Goal: Register for event/course

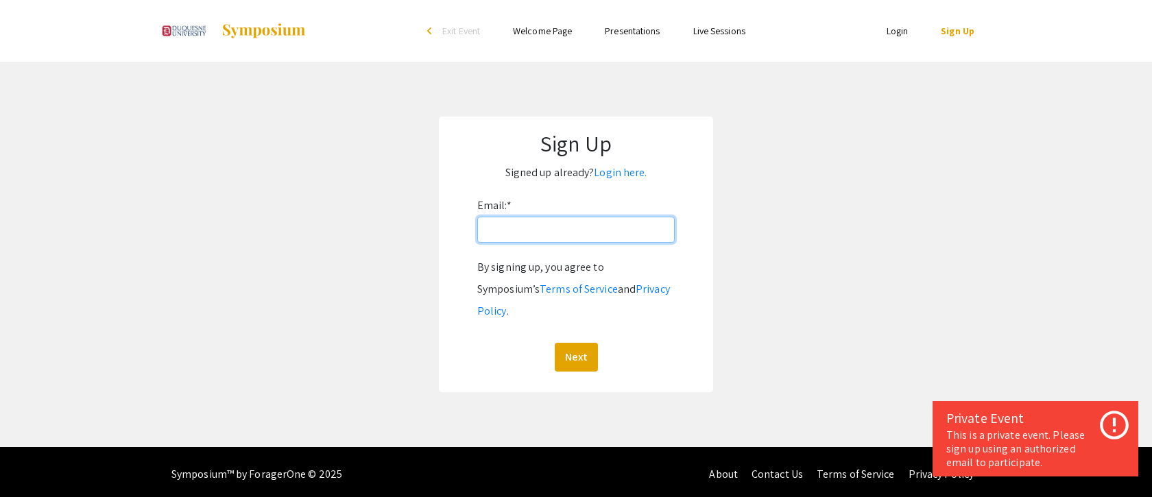
click at [566, 230] on input "Email: *" at bounding box center [575, 230] width 197 height 26
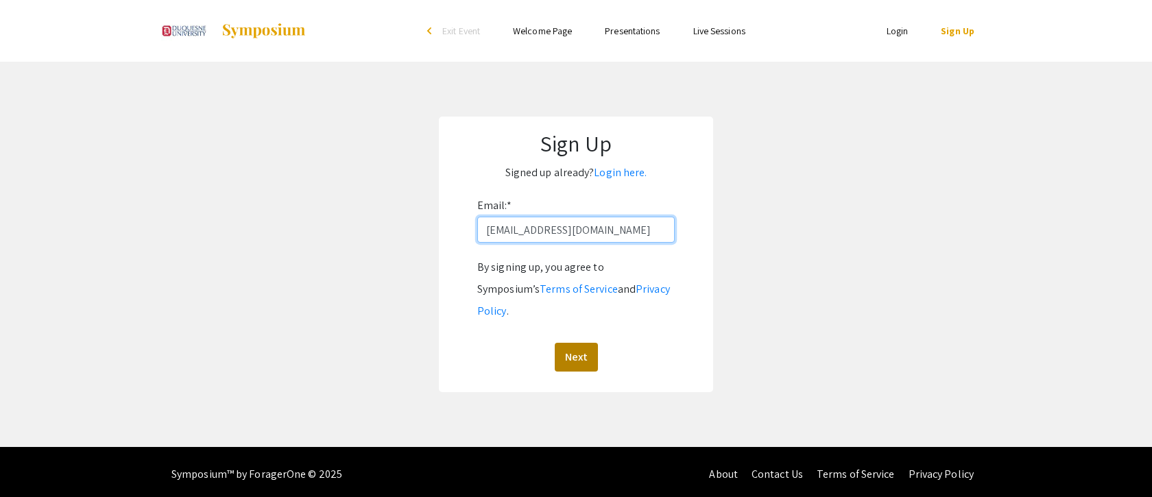
type input "fiorellinin@duq.edu"
click at [583, 343] on button "Next" at bounding box center [576, 357] width 43 height 29
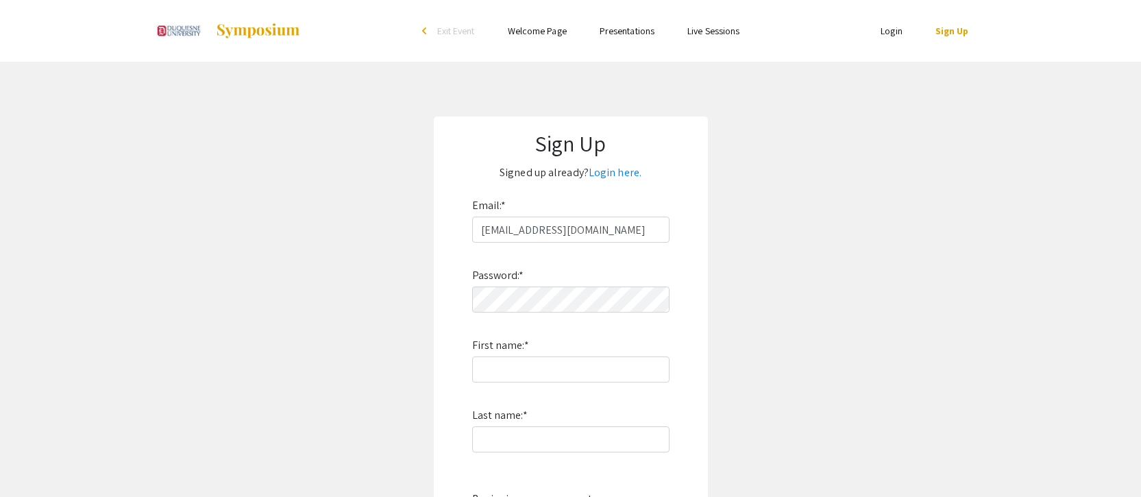
click at [269, 32] on img at bounding box center [258, 31] width 86 height 16
type input "N"
click at [619, 409] on div "Password: * First name: * N Last name: * By signing up, you agree to Symposium’…" at bounding box center [570, 423] width 197 height 361
type input "Fiore"
click at [375, 402] on app-signup "Sign Up Signed up already? Login here. Email: * fiorellinin@duq.edu Password: *…" at bounding box center [570, 370] width 1141 height 507
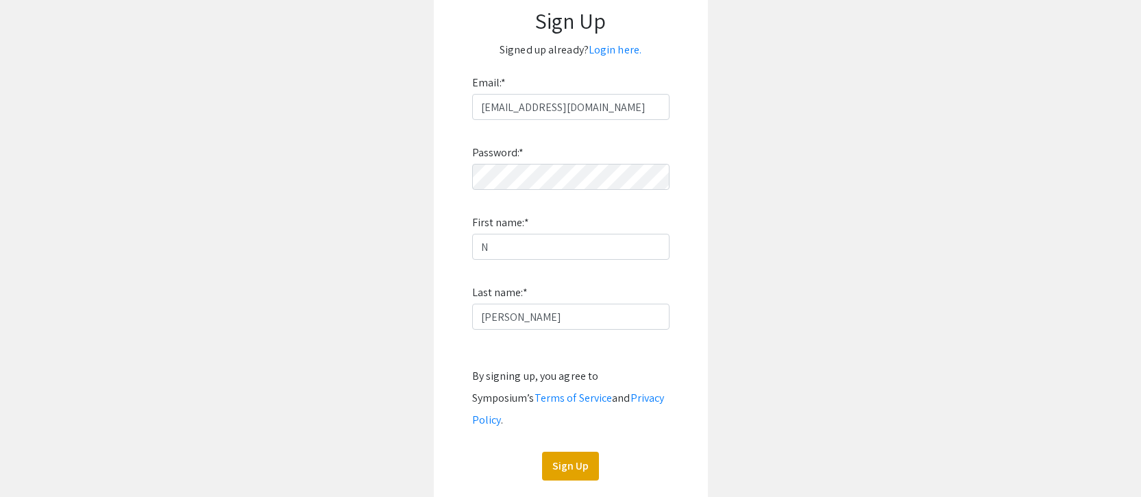
scroll to position [215, 0]
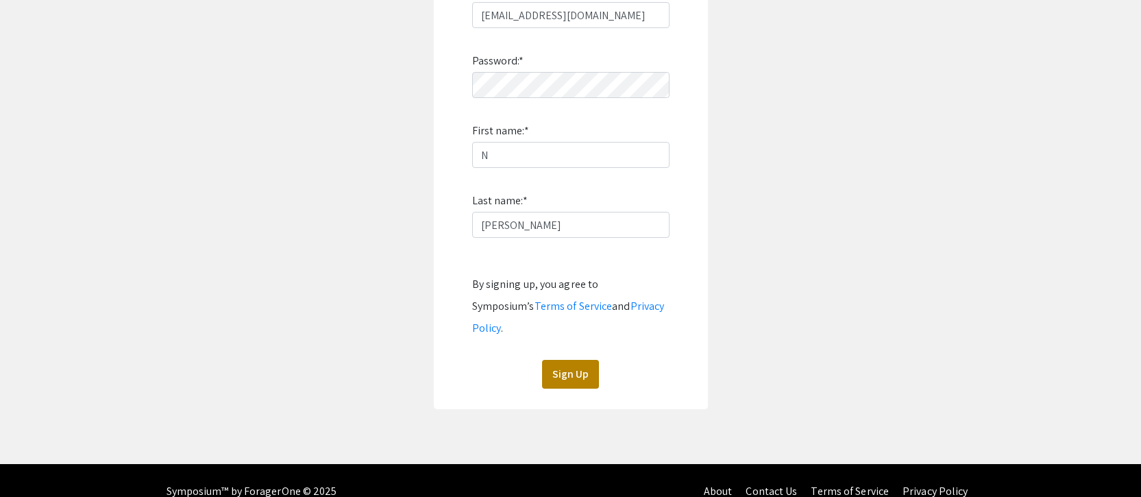
click at [581, 360] on button "Sign Up" at bounding box center [570, 374] width 57 height 29
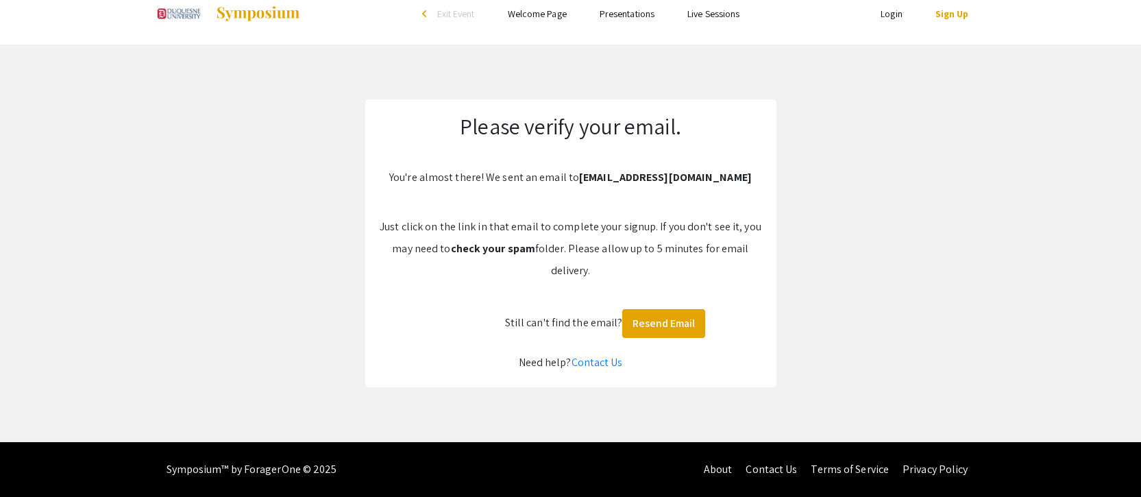
scroll to position [17, 0]
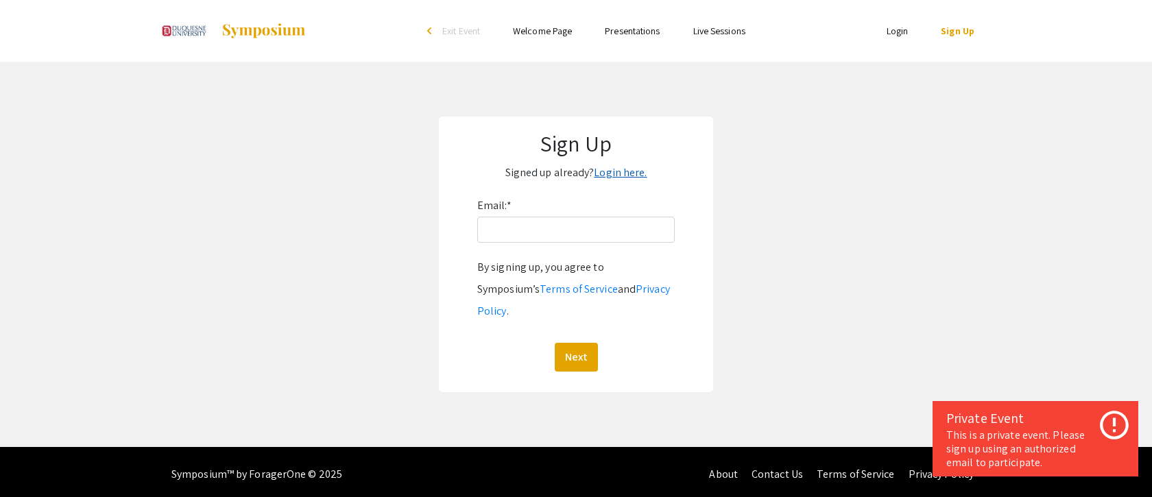
click at [611, 175] on link "Login here." at bounding box center [620, 172] width 53 height 14
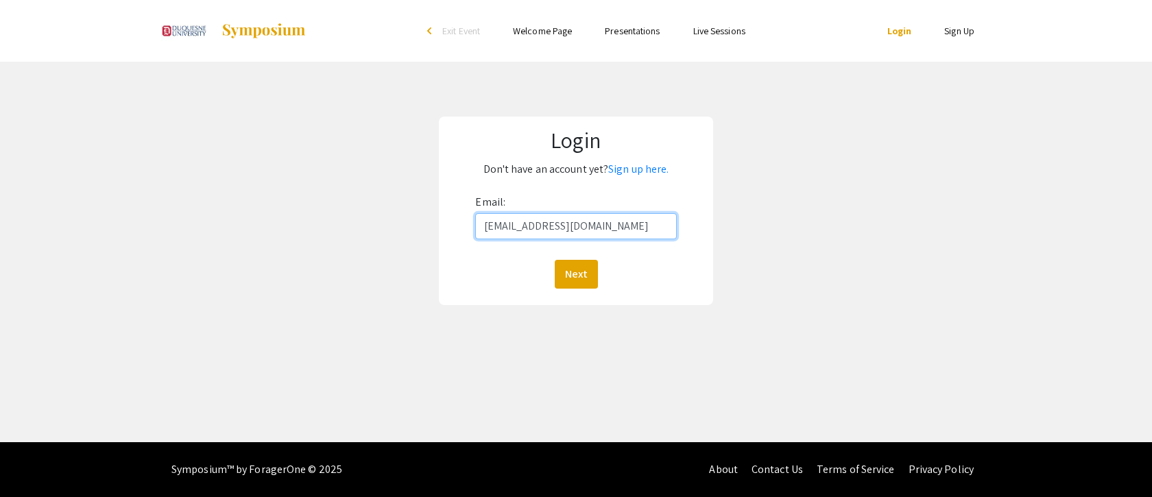
type input "[EMAIL_ADDRESS][DOMAIN_NAME]"
click at [575, 274] on button "Next" at bounding box center [576, 274] width 43 height 29
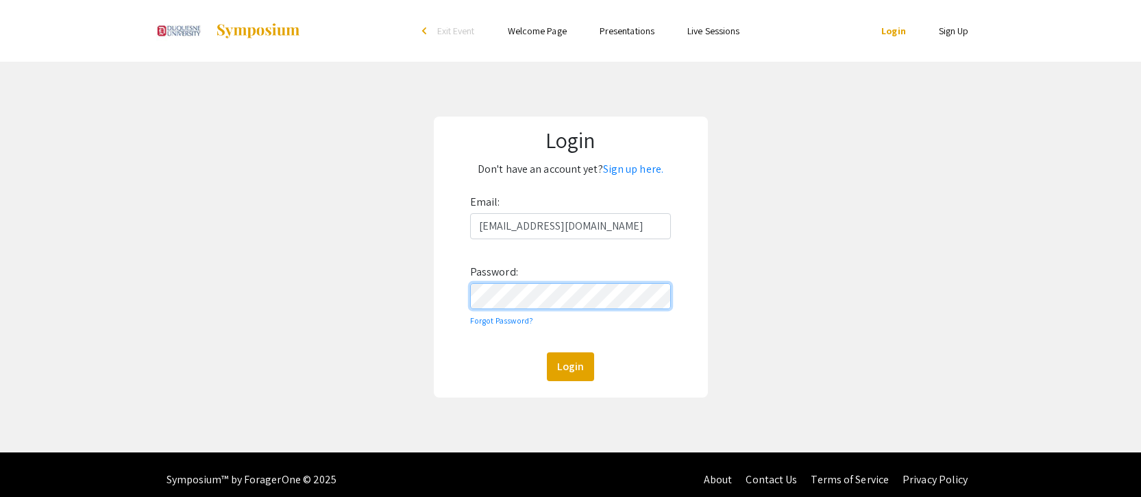
click at [570, 366] on button "Login" at bounding box center [570, 366] width 47 height 29
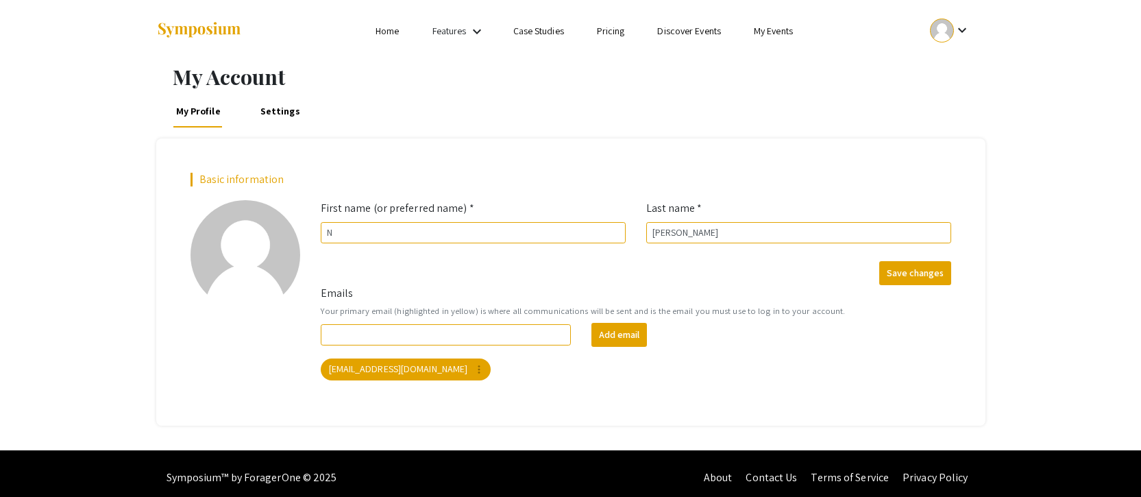
scroll to position [8, 0]
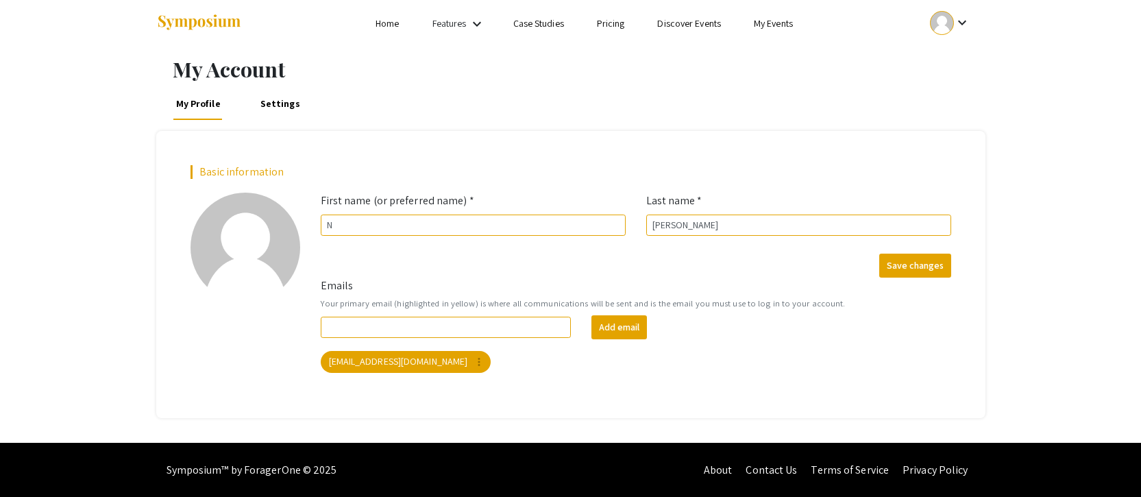
click at [198, 23] on img at bounding box center [199, 23] width 86 height 19
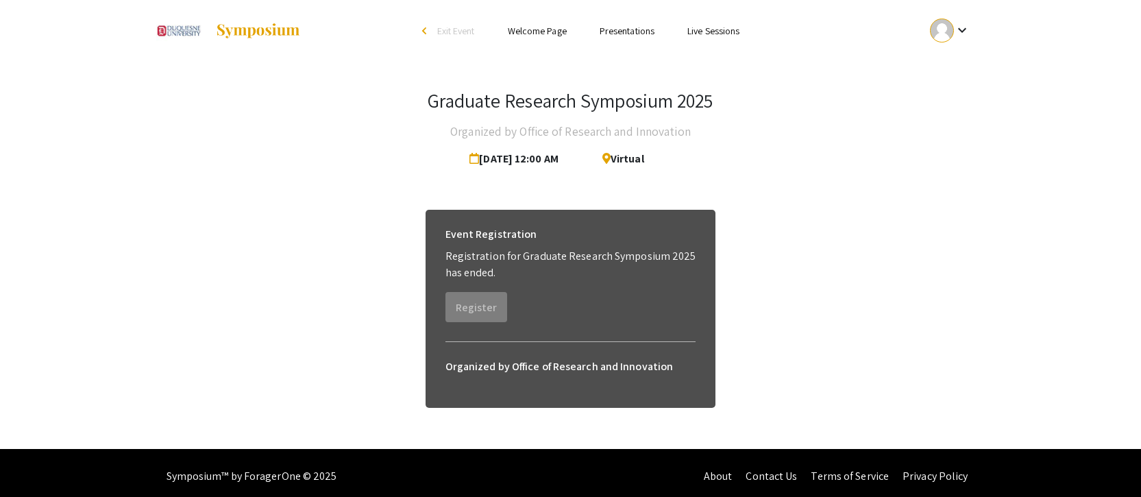
click at [531, 32] on link "Welcome Page" at bounding box center [537, 31] width 59 height 12
click at [624, 30] on link "Presentations" at bounding box center [627, 31] width 55 height 12
click at [616, 33] on link "Presentations" at bounding box center [627, 31] width 55 height 12
click at [616, 30] on link "Presentations" at bounding box center [627, 31] width 55 height 12
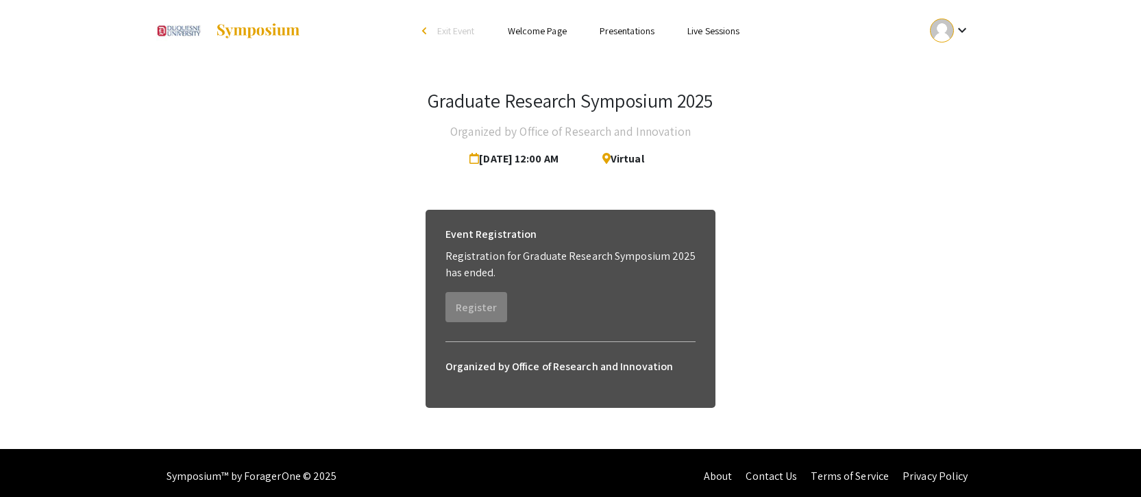
click at [616, 30] on link "Presentations" at bounding box center [627, 31] width 55 height 12
click at [543, 31] on link "Welcome Page" at bounding box center [537, 31] width 59 height 12
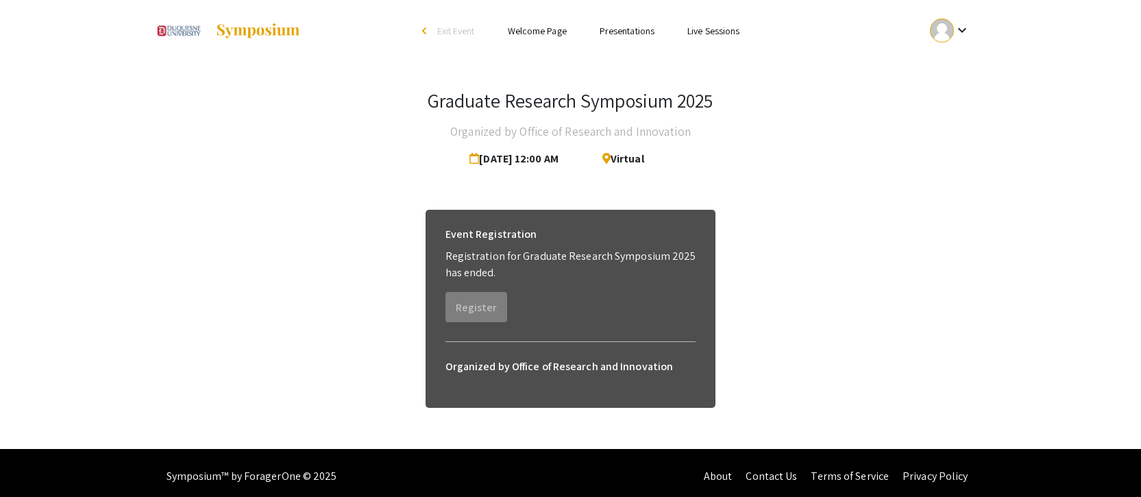
click at [614, 29] on link "Presentations" at bounding box center [627, 31] width 55 height 12
click at [705, 32] on link "Live Sessions" at bounding box center [714, 31] width 52 height 12
click at [424, 32] on div "arrow_back_ios" at bounding box center [426, 31] width 8 height 8
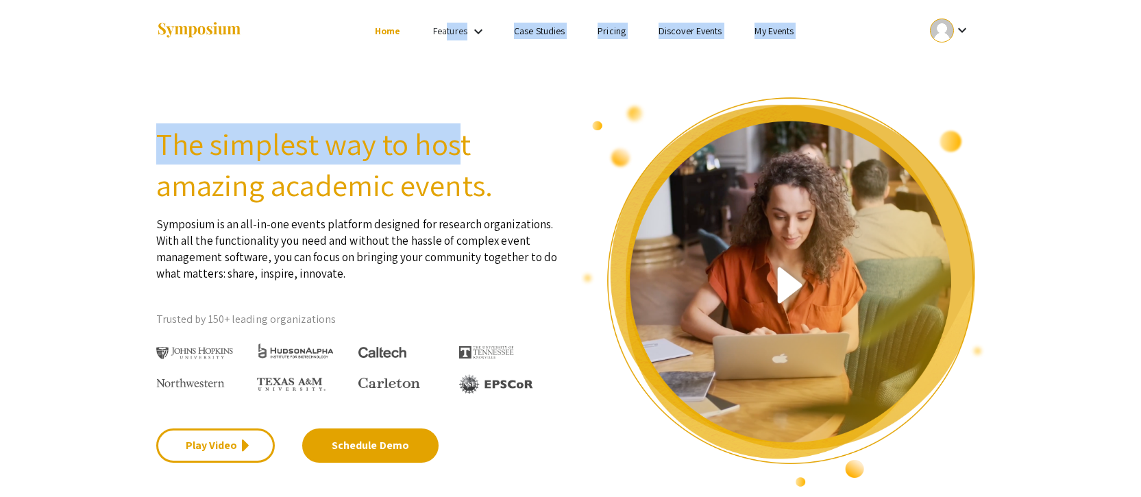
drag, startPoint x: 446, startPoint y: 32, endPoint x: 465, endPoint y: 149, distance: 118.8
